Goal: Transaction & Acquisition: Purchase product/service

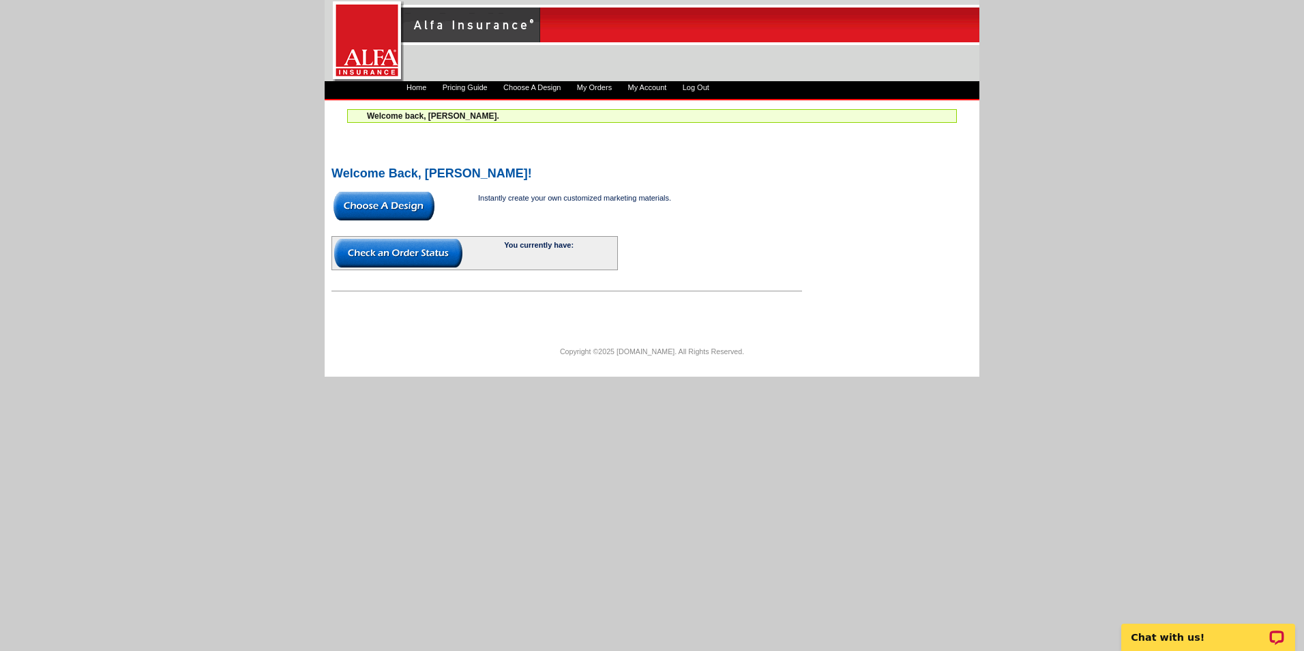
click at [410, 209] on img at bounding box center [384, 206] width 101 height 29
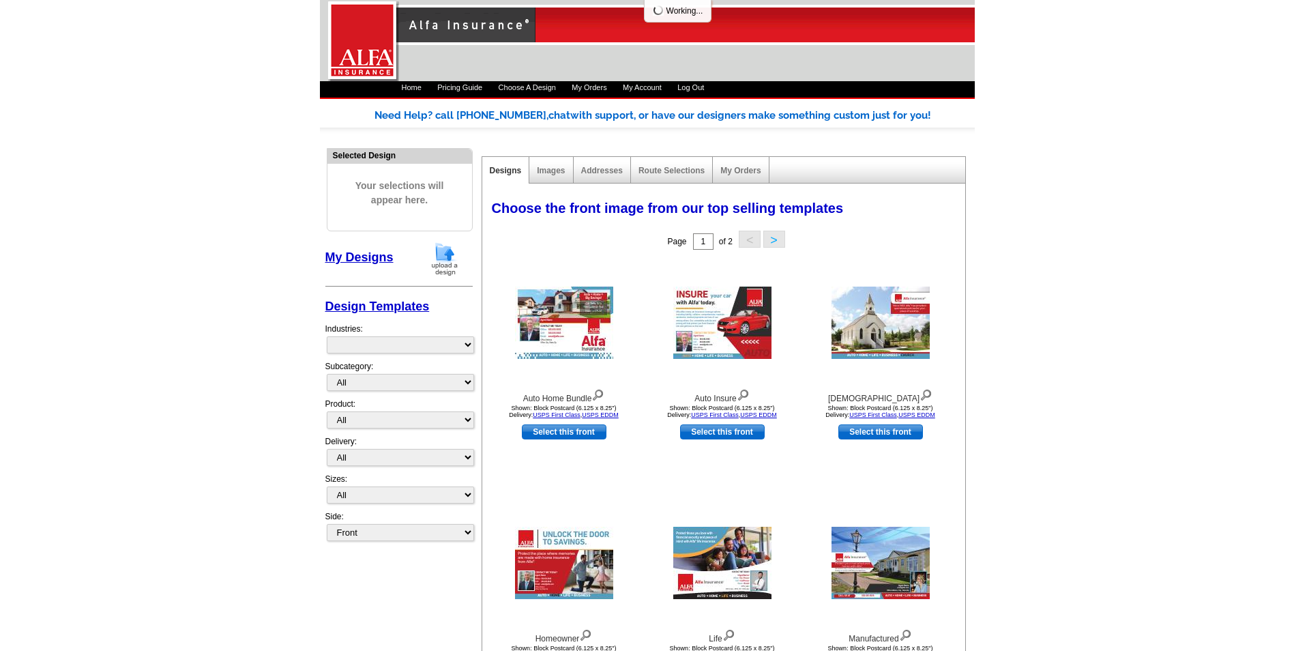
select select "1325"
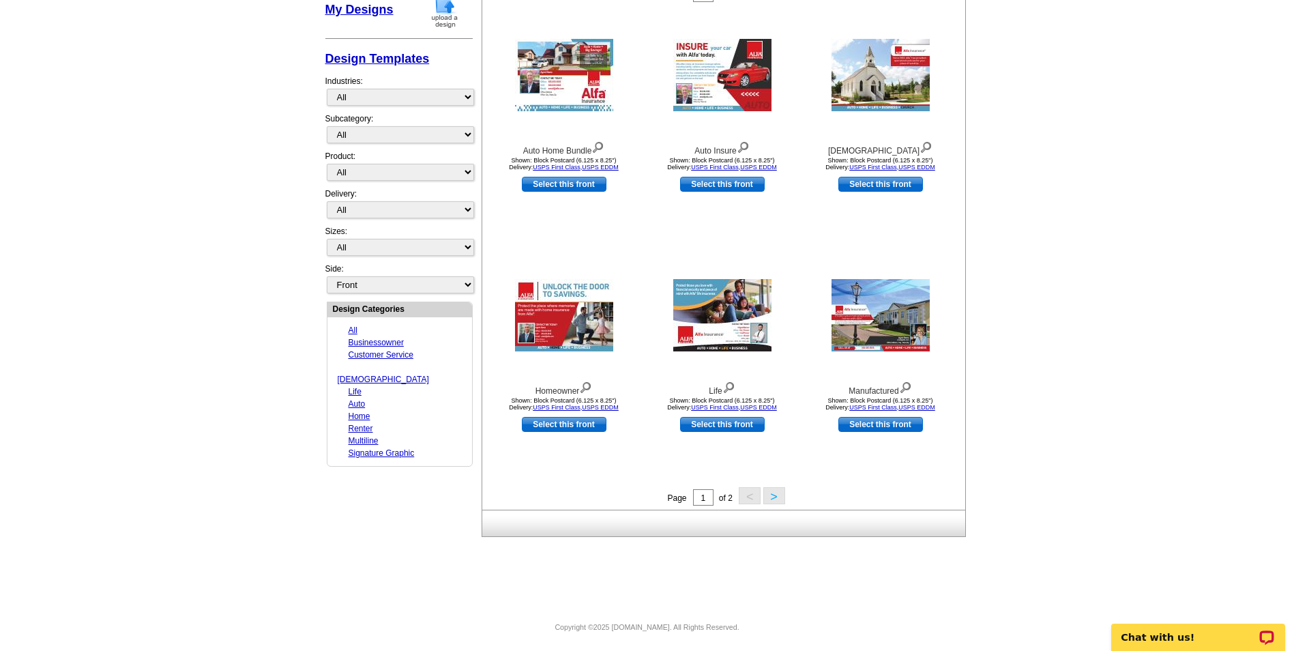
scroll to position [251, 0]
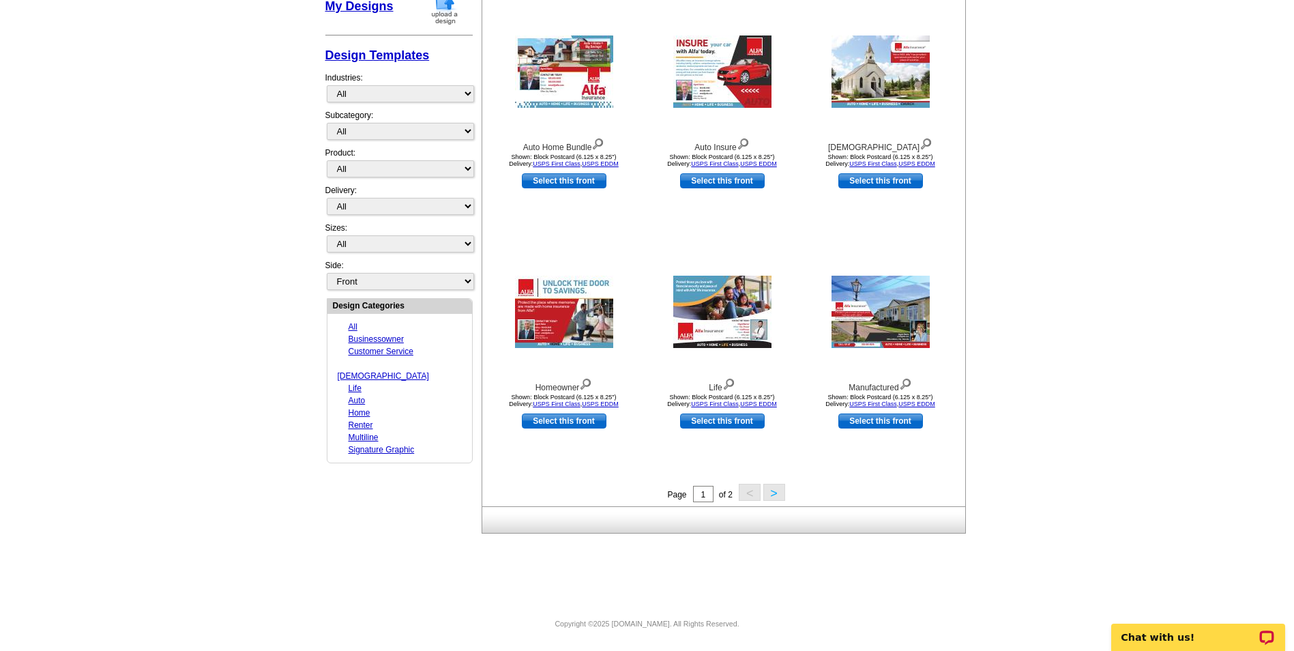
click at [771, 486] on button ">" at bounding box center [774, 492] width 22 height 17
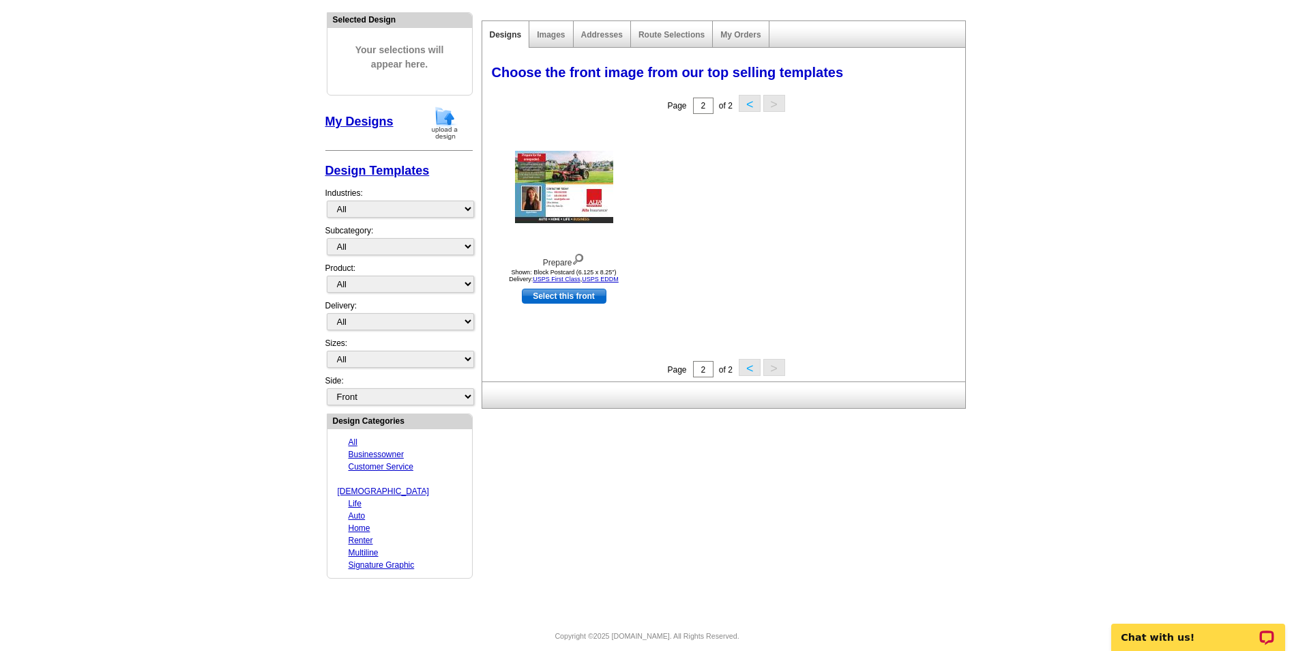
click at [743, 370] on button "<" at bounding box center [750, 367] width 22 height 17
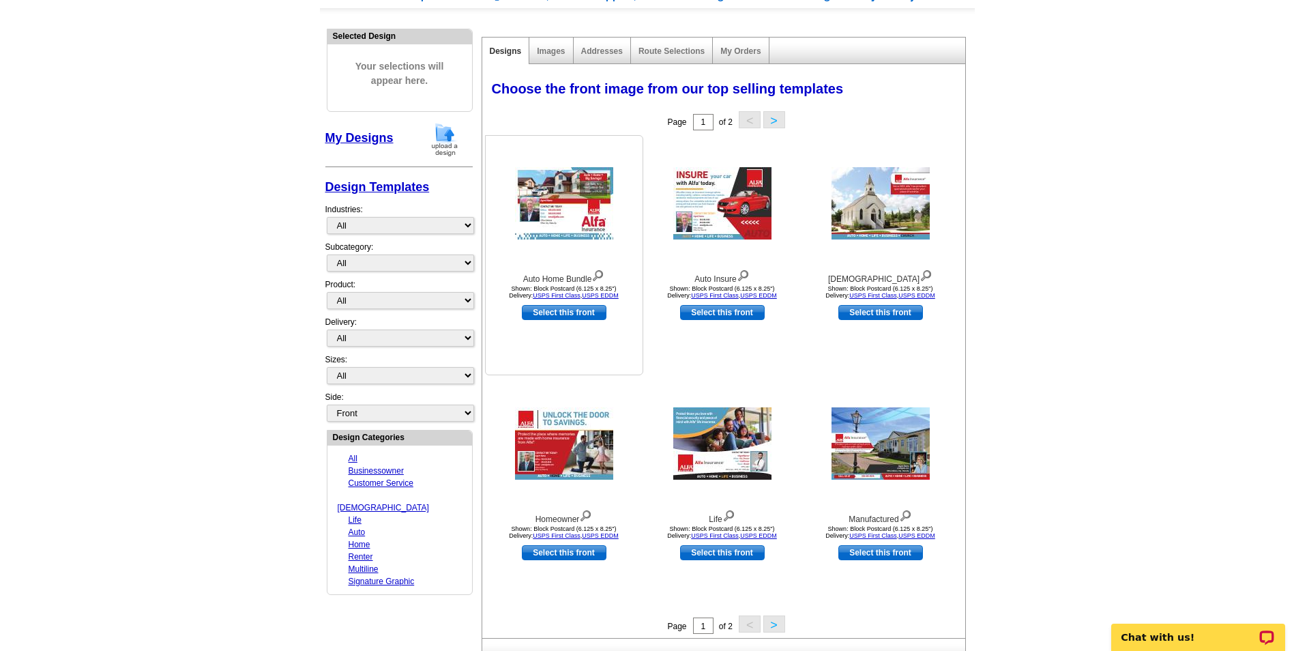
scroll to position [0, 0]
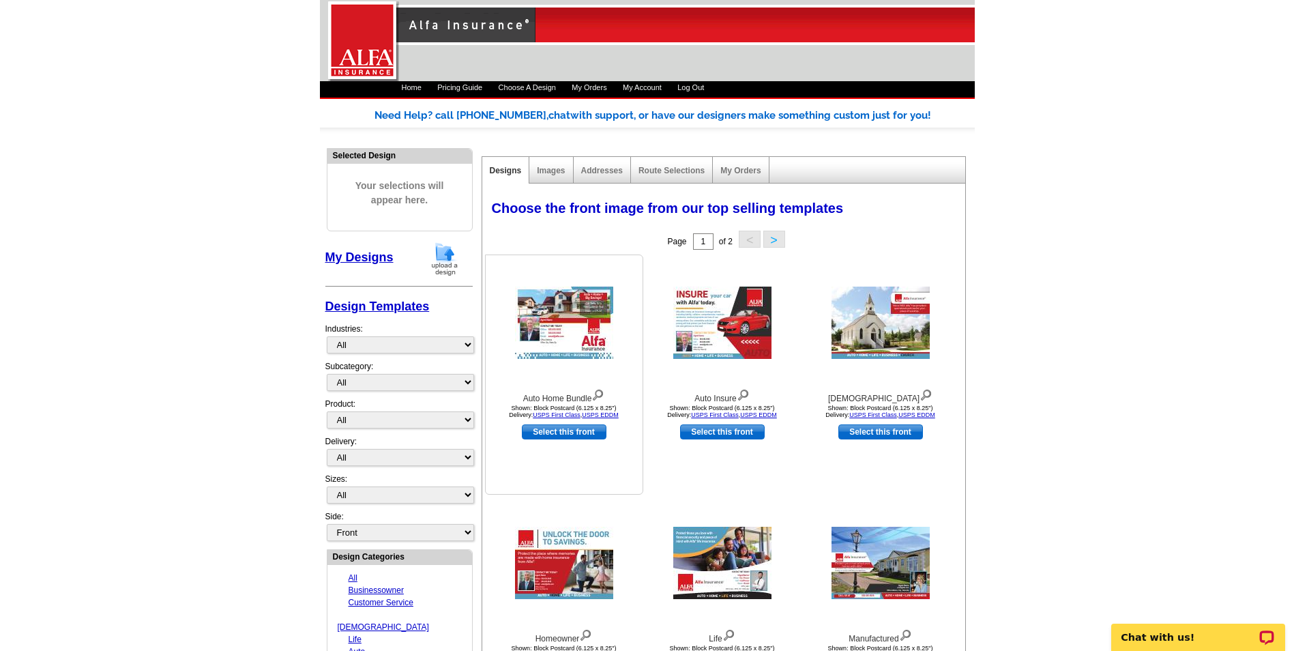
click at [579, 336] on img at bounding box center [564, 322] width 98 height 72
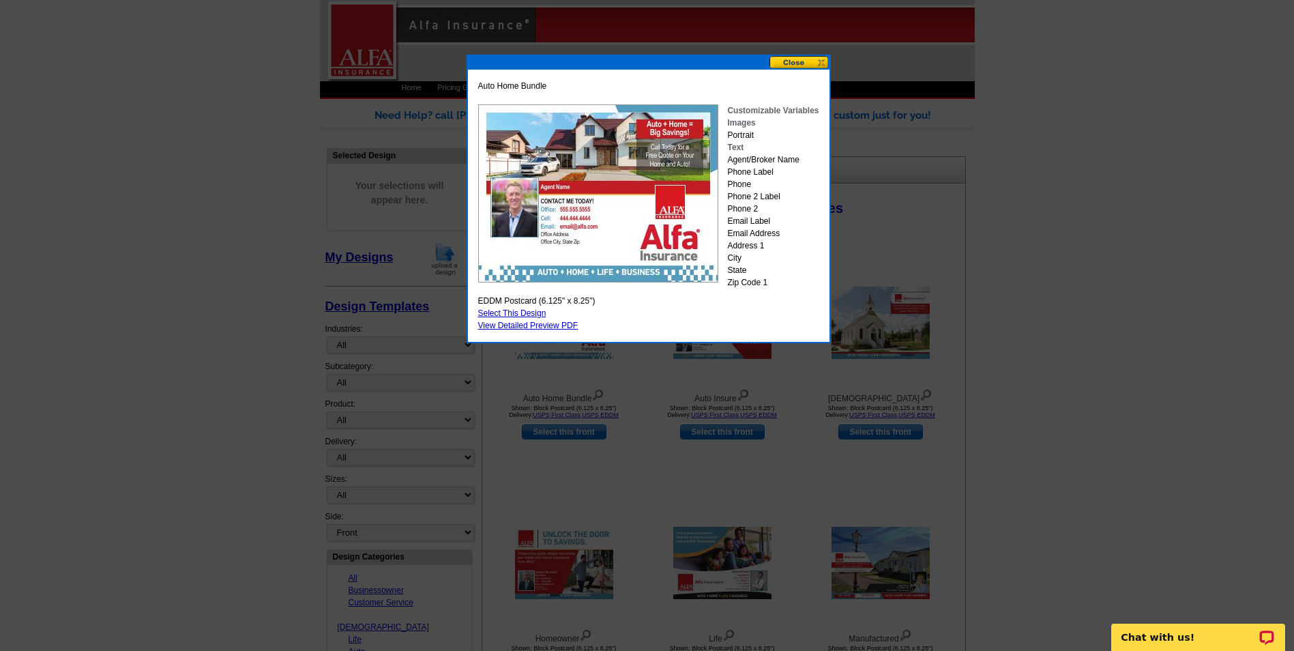
click at [542, 310] on link "Select This Design" at bounding box center [512, 313] width 68 height 10
select select "14"
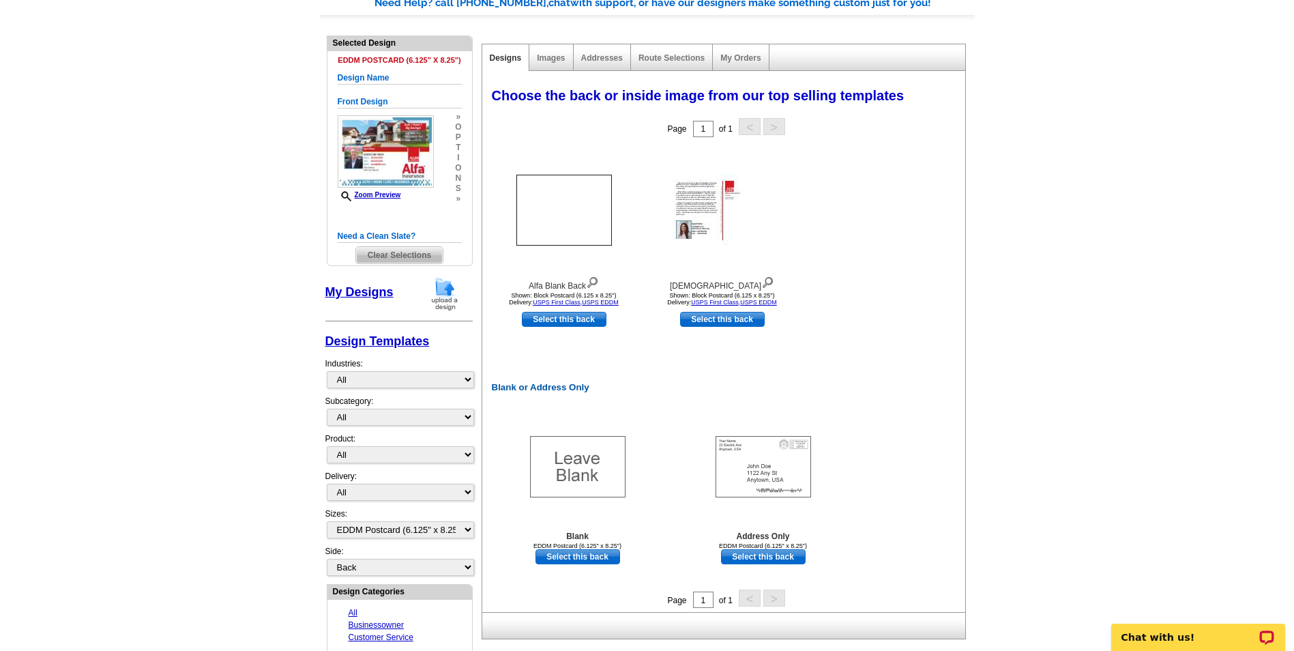
scroll to position [136, 0]
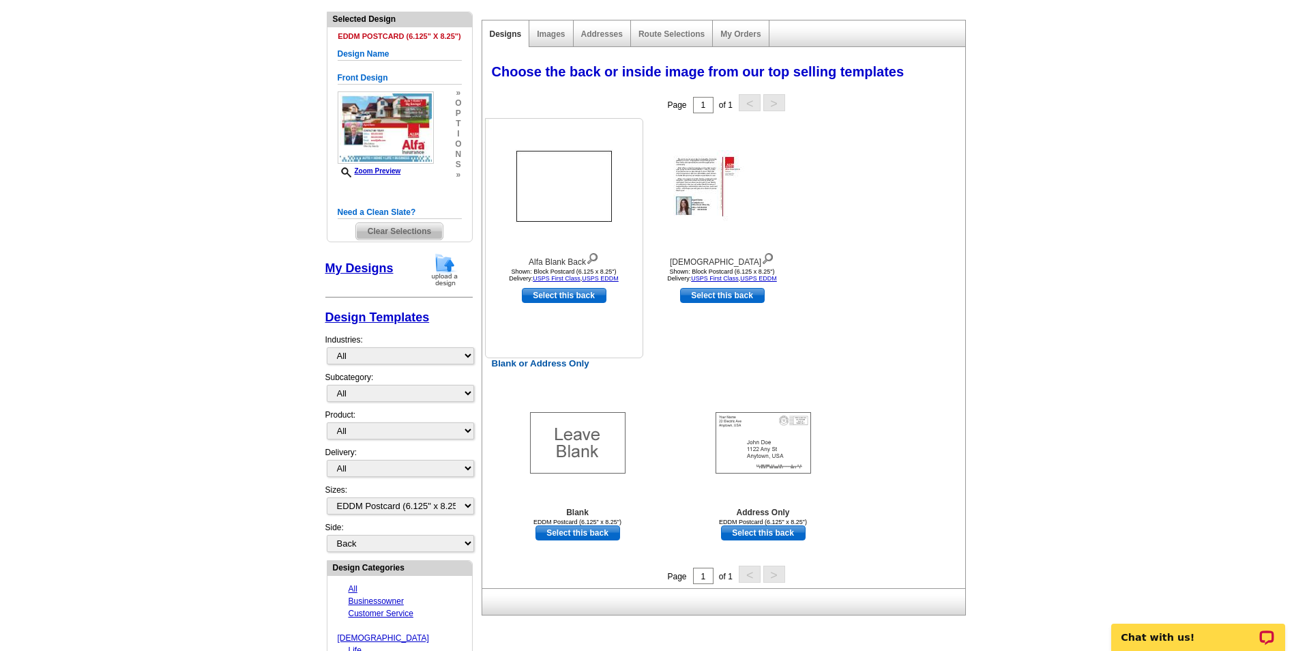
click at [567, 295] on link "Select this back" at bounding box center [564, 295] width 85 height 15
select select "front"
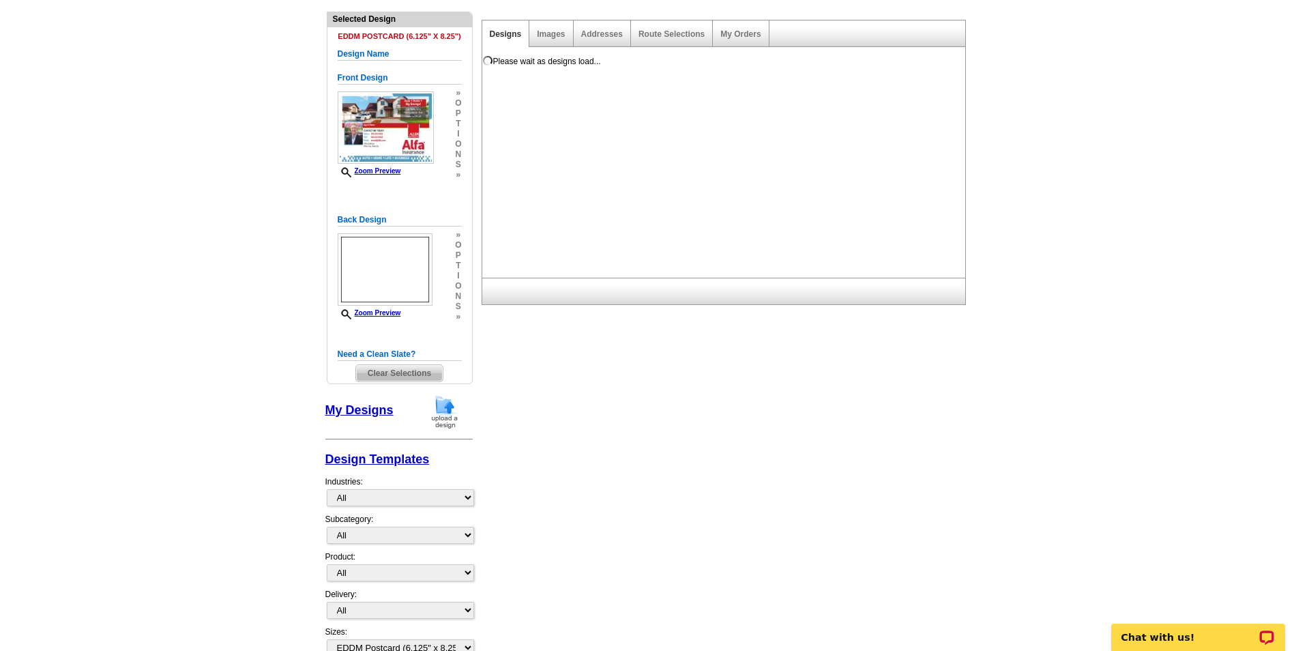
scroll to position [0, 0]
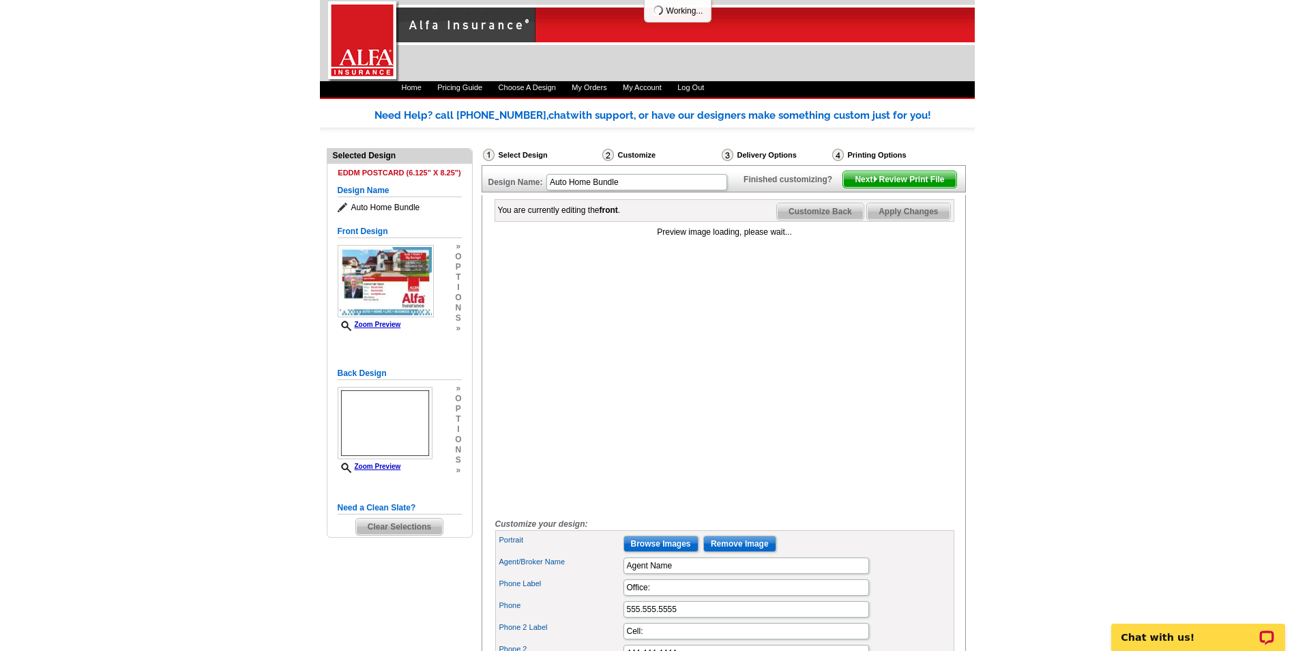
click at [842, 220] on span "Customize Back" at bounding box center [820, 211] width 87 height 16
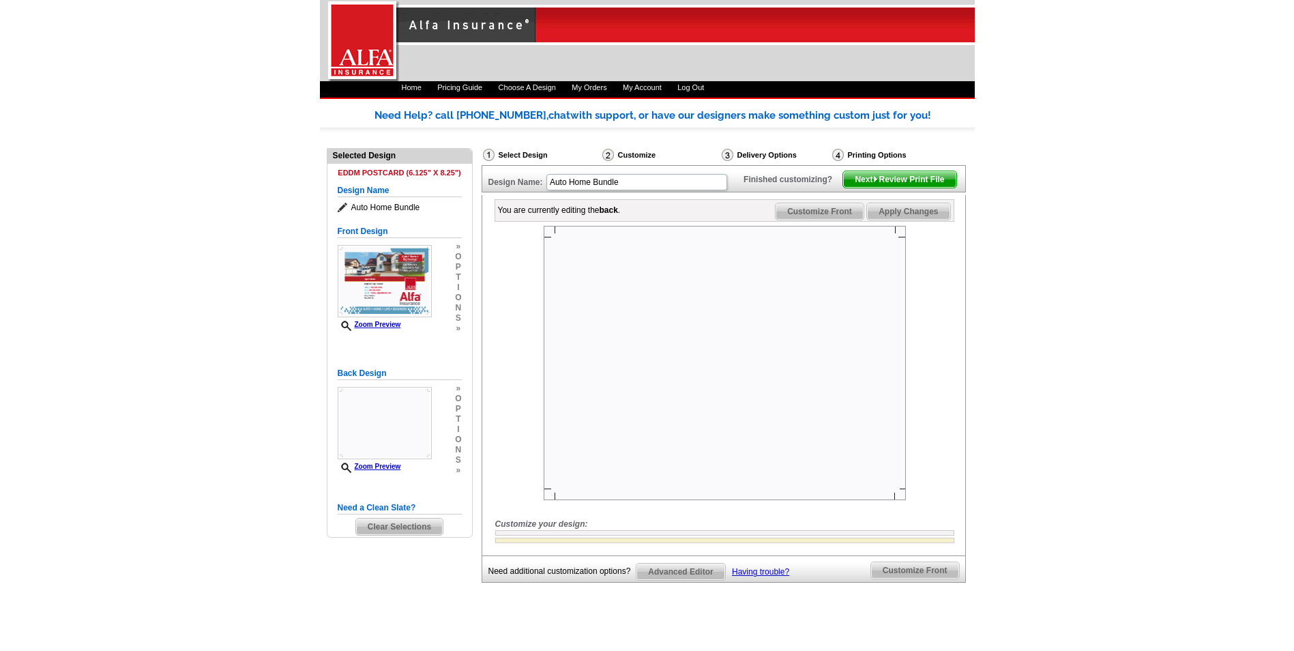
click at [654, 335] on img at bounding box center [725, 363] width 362 height 274
click at [808, 314] on img at bounding box center [725, 363] width 362 height 274
click at [716, 376] on img at bounding box center [725, 363] width 362 height 274
click at [391, 426] on img at bounding box center [385, 423] width 94 height 72
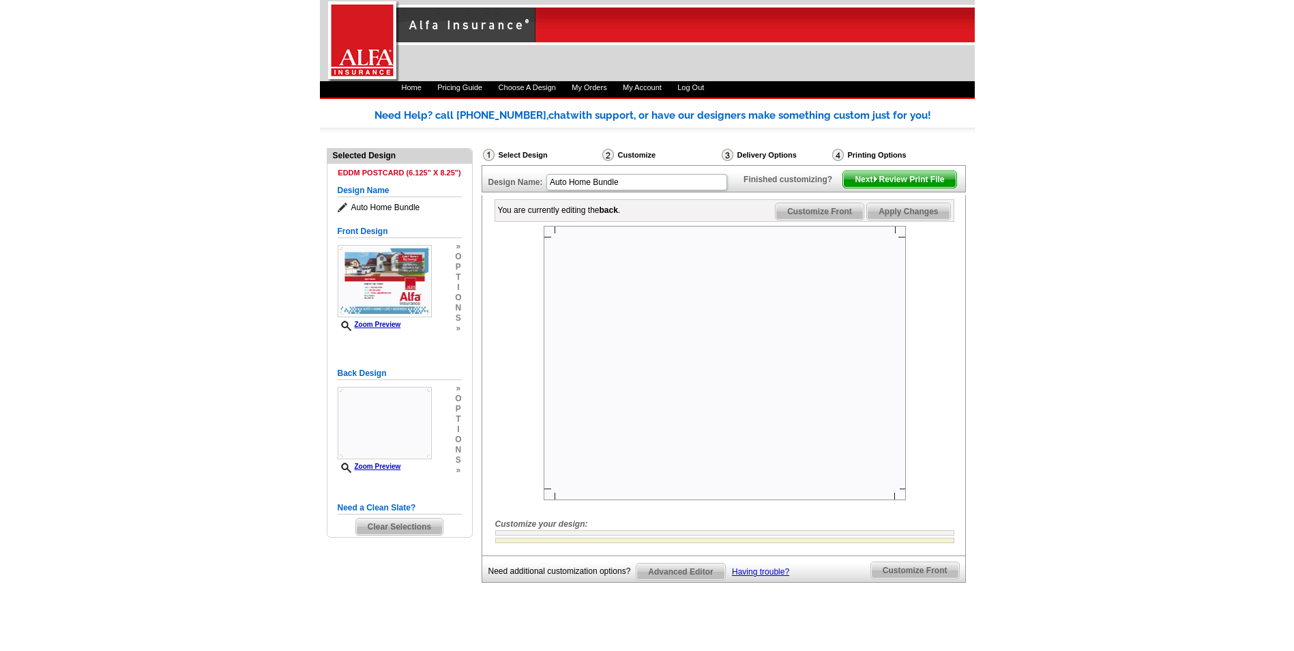
click at [526, 151] on div "Select Design" at bounding box center [541, 156] width 119 height 17
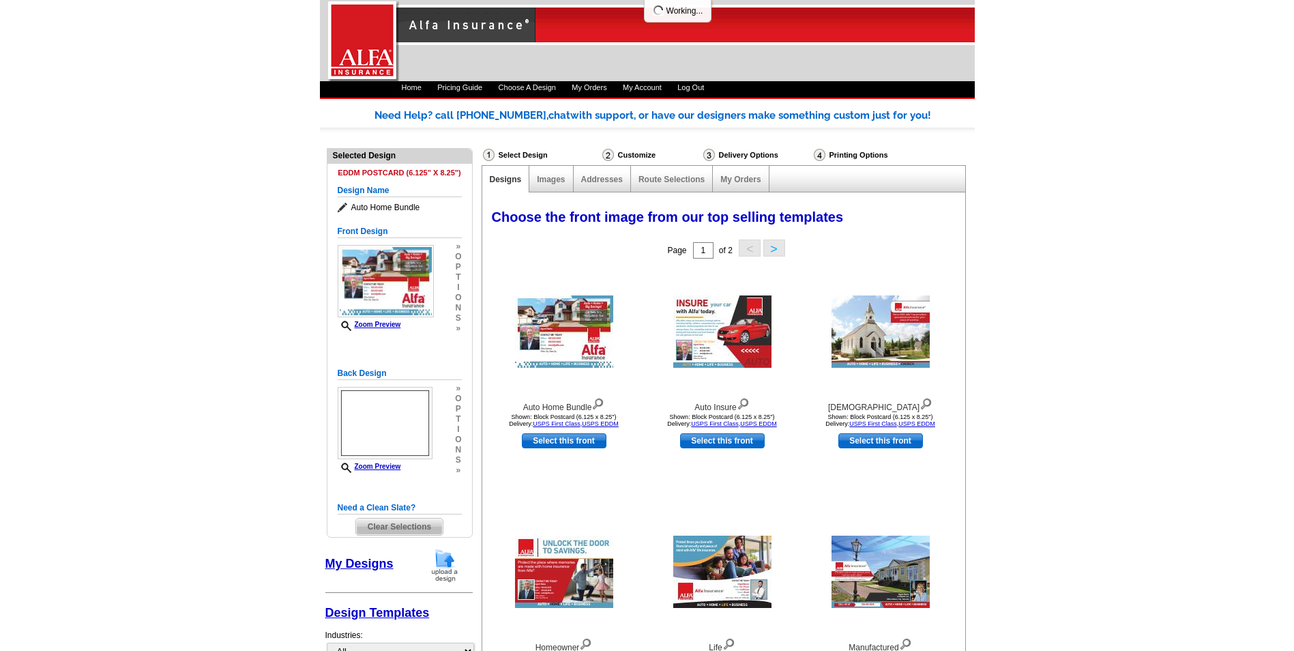
select select "1"
select select "14"
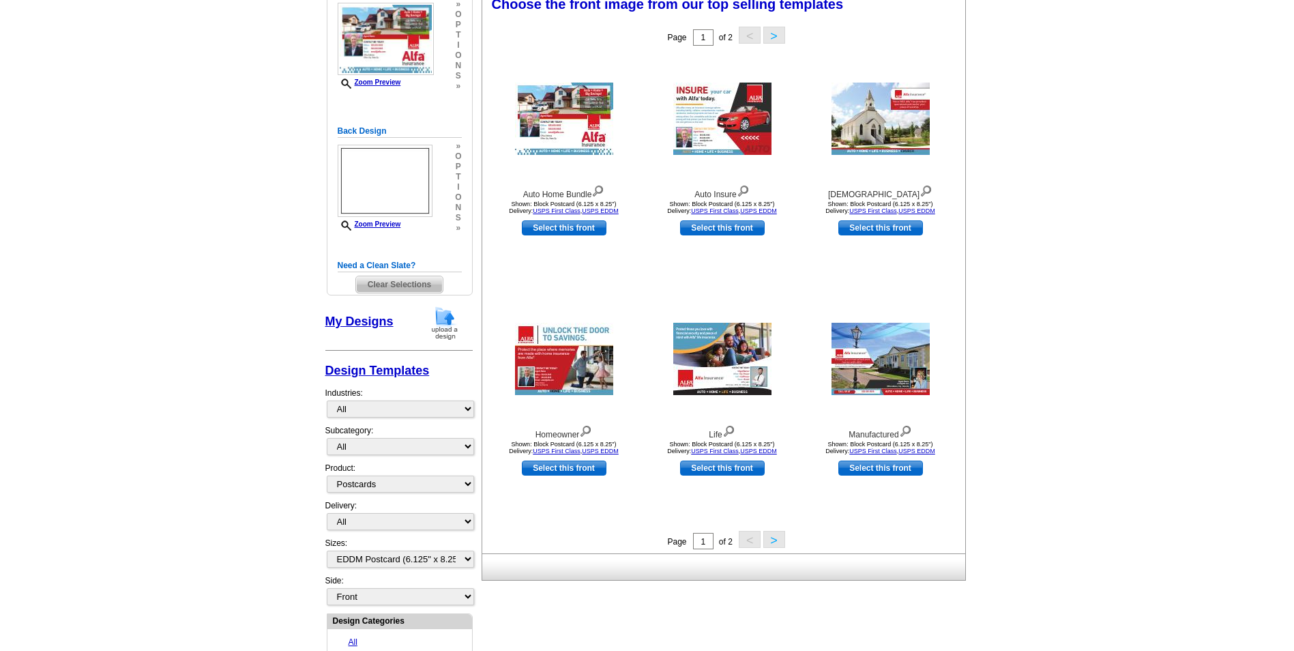
scroll to position [273, 0]
